Goal: Navigation & Orientation: Go to known website

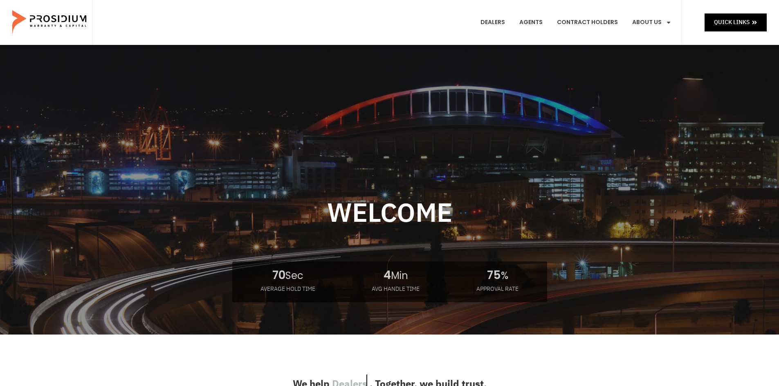
click at [735, 20] on e-page-transition at bounding box center [389, 193] width 779 height 386
click at [725, 22] on span "Quick Links" at bounding box center [732, 22] width 36 height 10
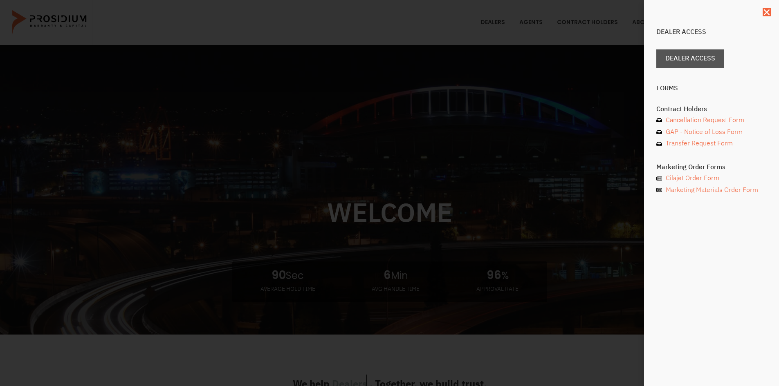
click at [710, 55] on span "Dealer Access" at bounding box center [690, 59] width 50 height 12
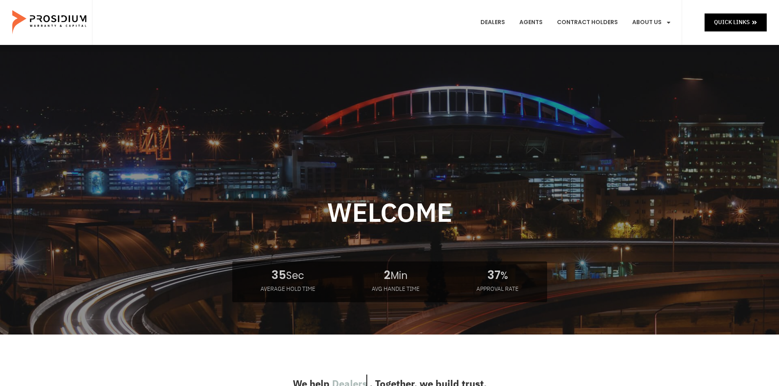
click at [721, 19] on e-page-transition at bounding box center [389, 193] width 779 height 386
click at [730, 20] on span "Quick Links" at bounding box center [732, 22] width 36 height 10
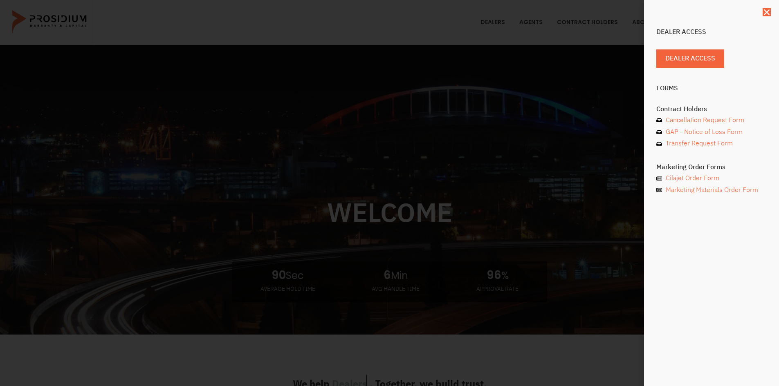
click at [696, 55] on span "Dealer Access" at bounding box center [690, 59] width 50 height 12
